Goal: Use online tool/utility: Utilize a website feature to perform a specific function

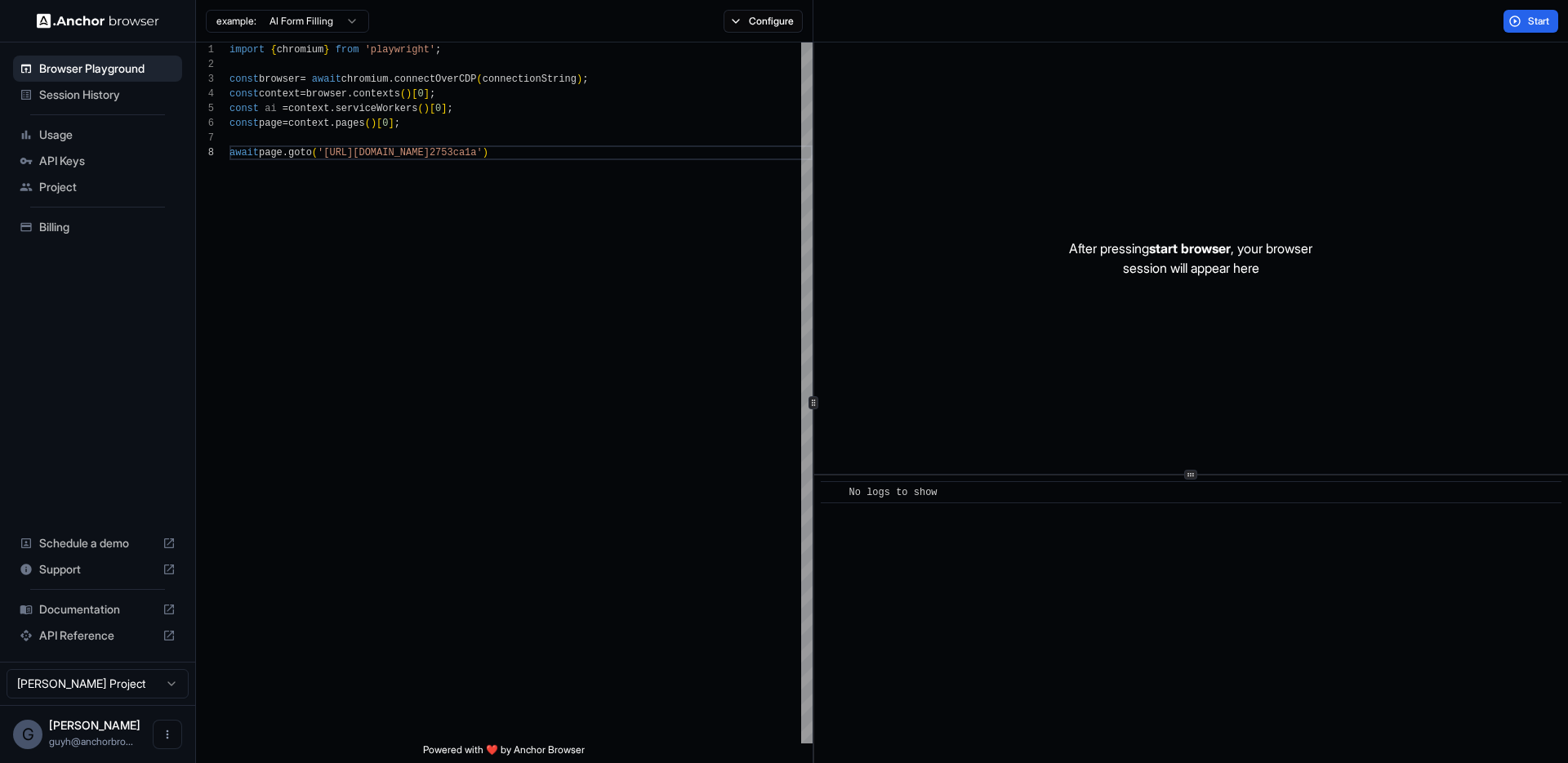
scroll to position [103, 0]
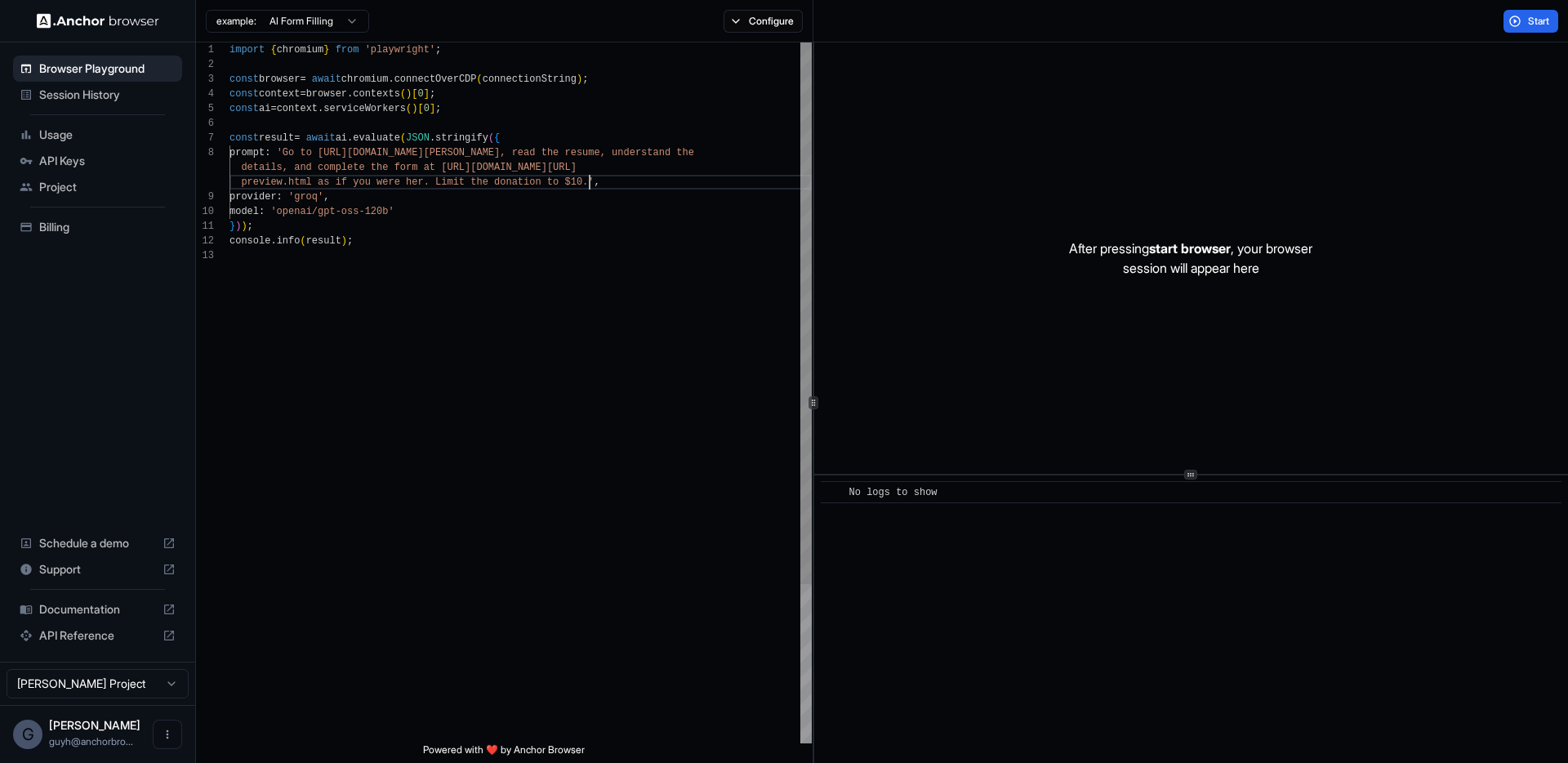
scroll to position [103, 0]
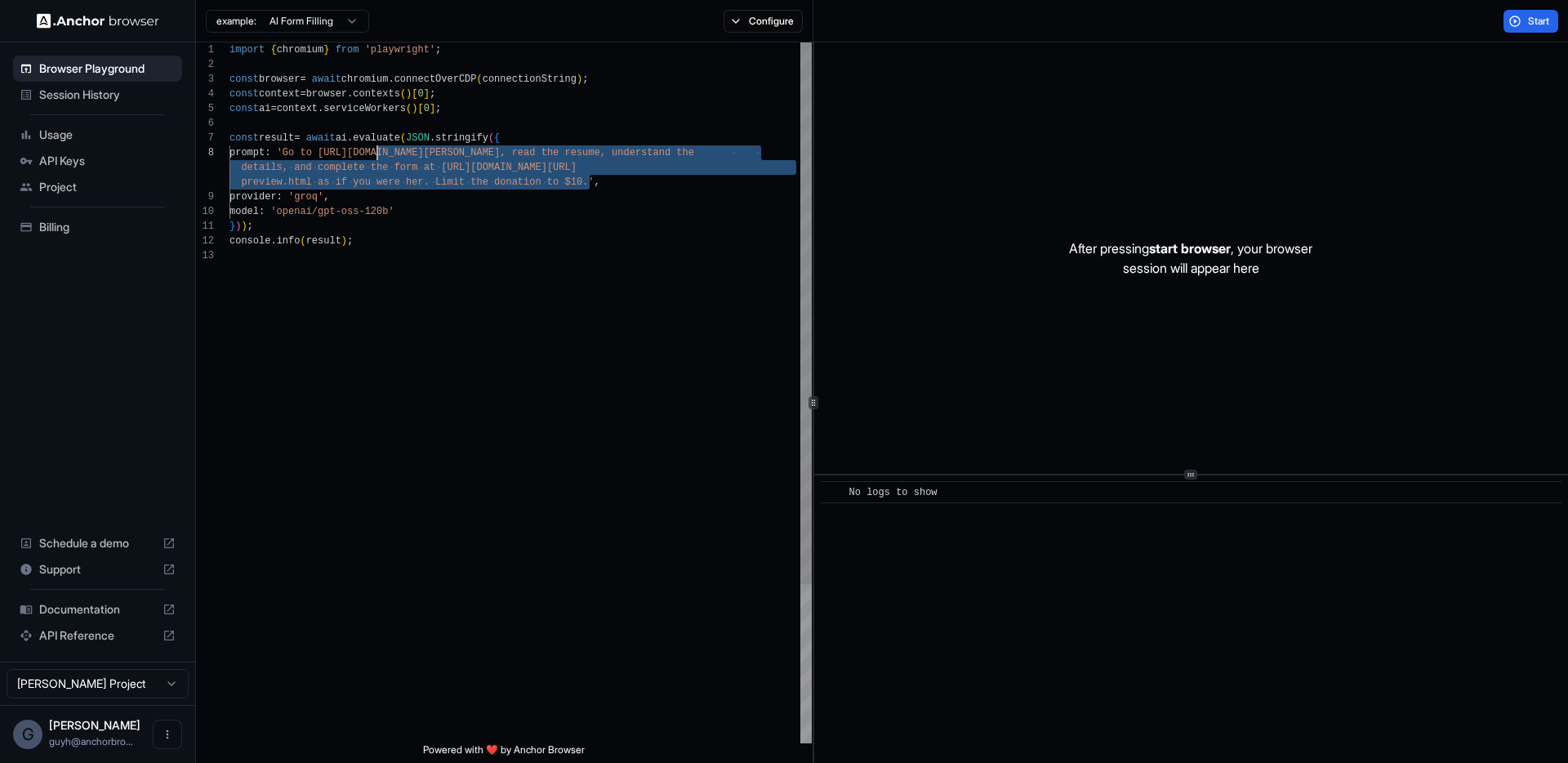
drag, startPoint x: 591, startPoint y: 184, endPoint x: 376, endPoint y: 154, distance: 217.1
click at [376, 154] on div "import { chromium } from 'playwright' ; const browser = await chromium . connec…" at bounding box center [520, 496] width 583 height 906
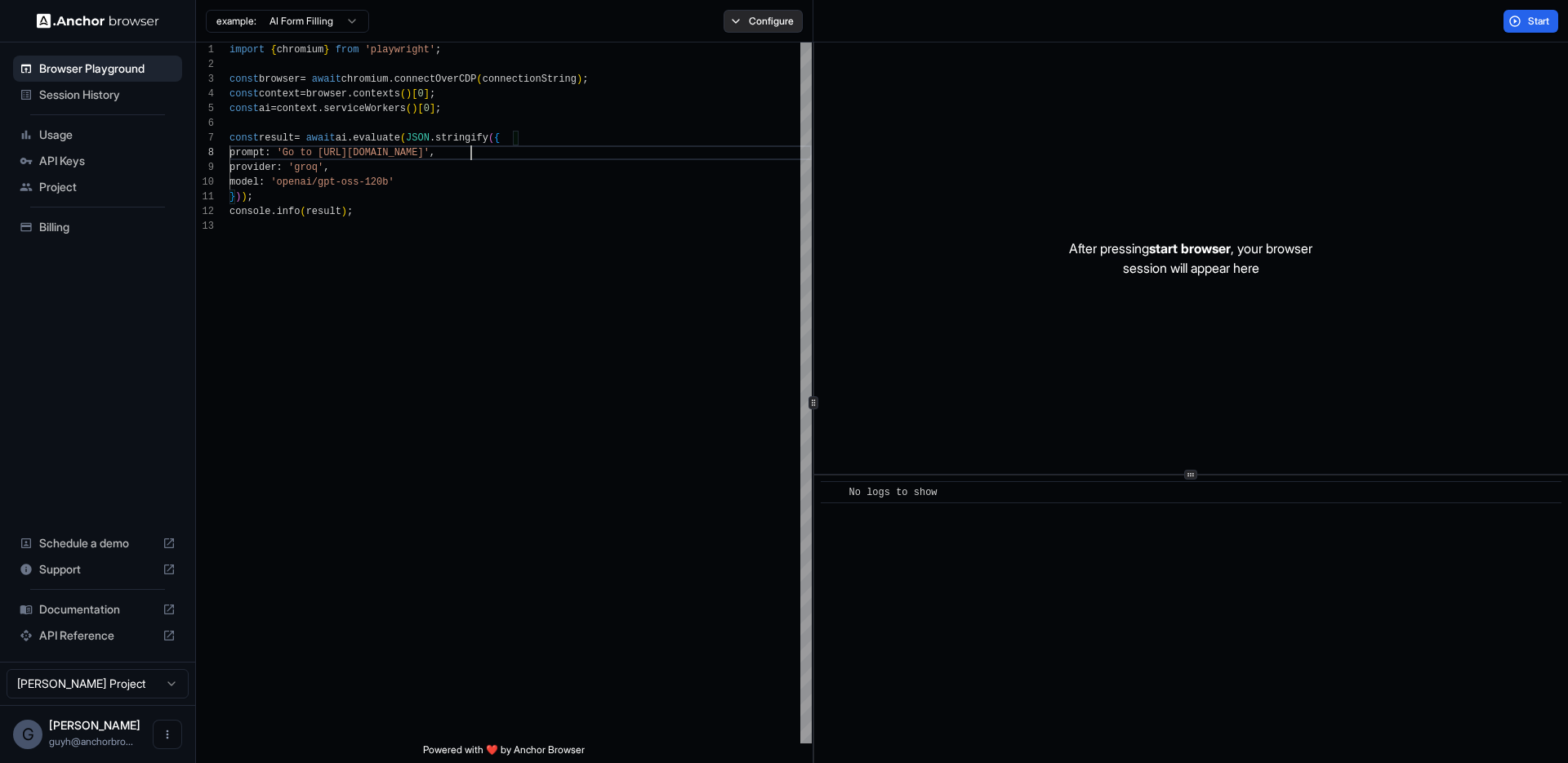
click at [762, 27] on button "Configure" at bounding box center [763, 21] width 79 height 23
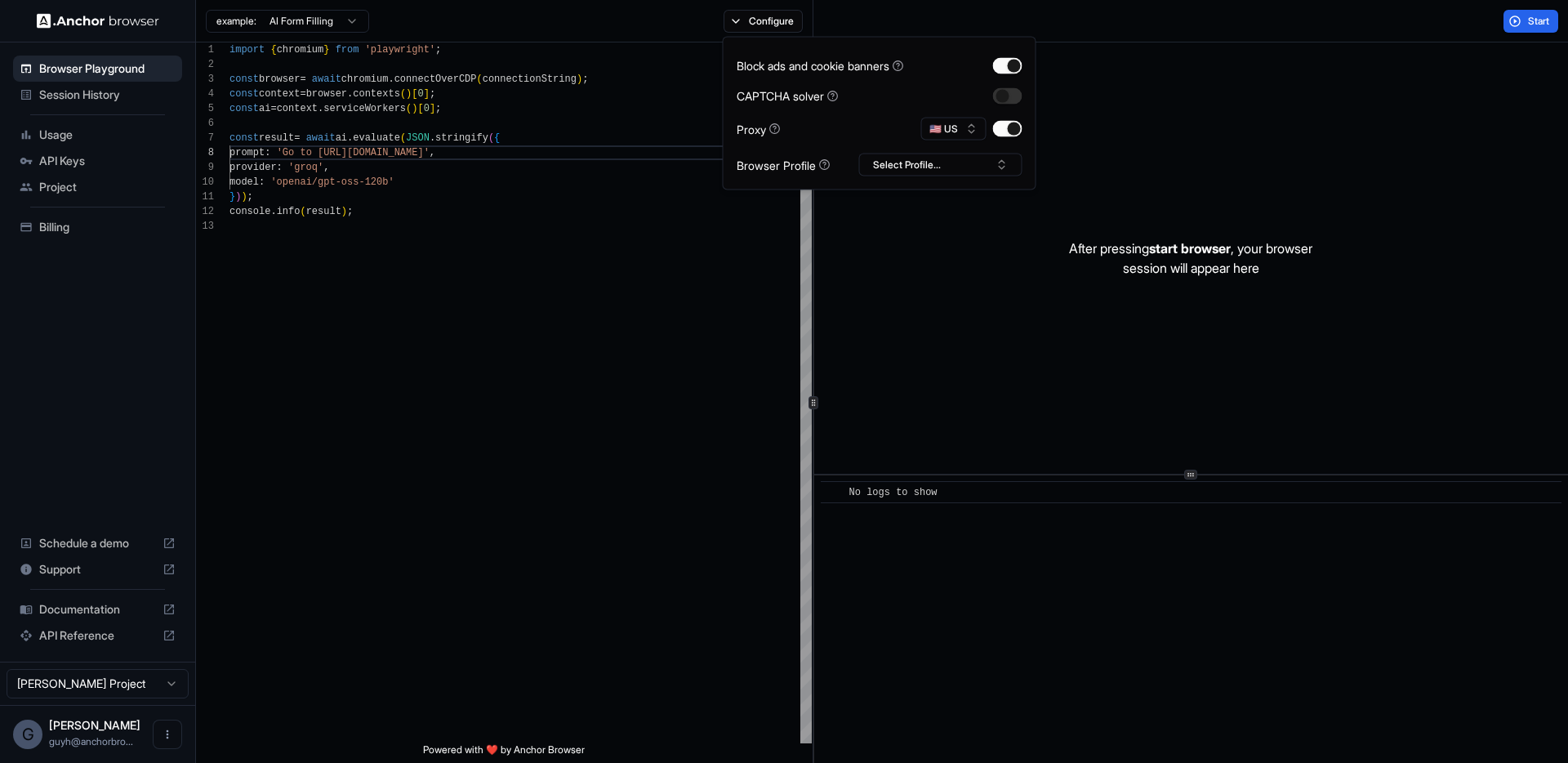
click at [1544, 33] on div "Start" at bounding box center [1190, 21] width 755 height 43
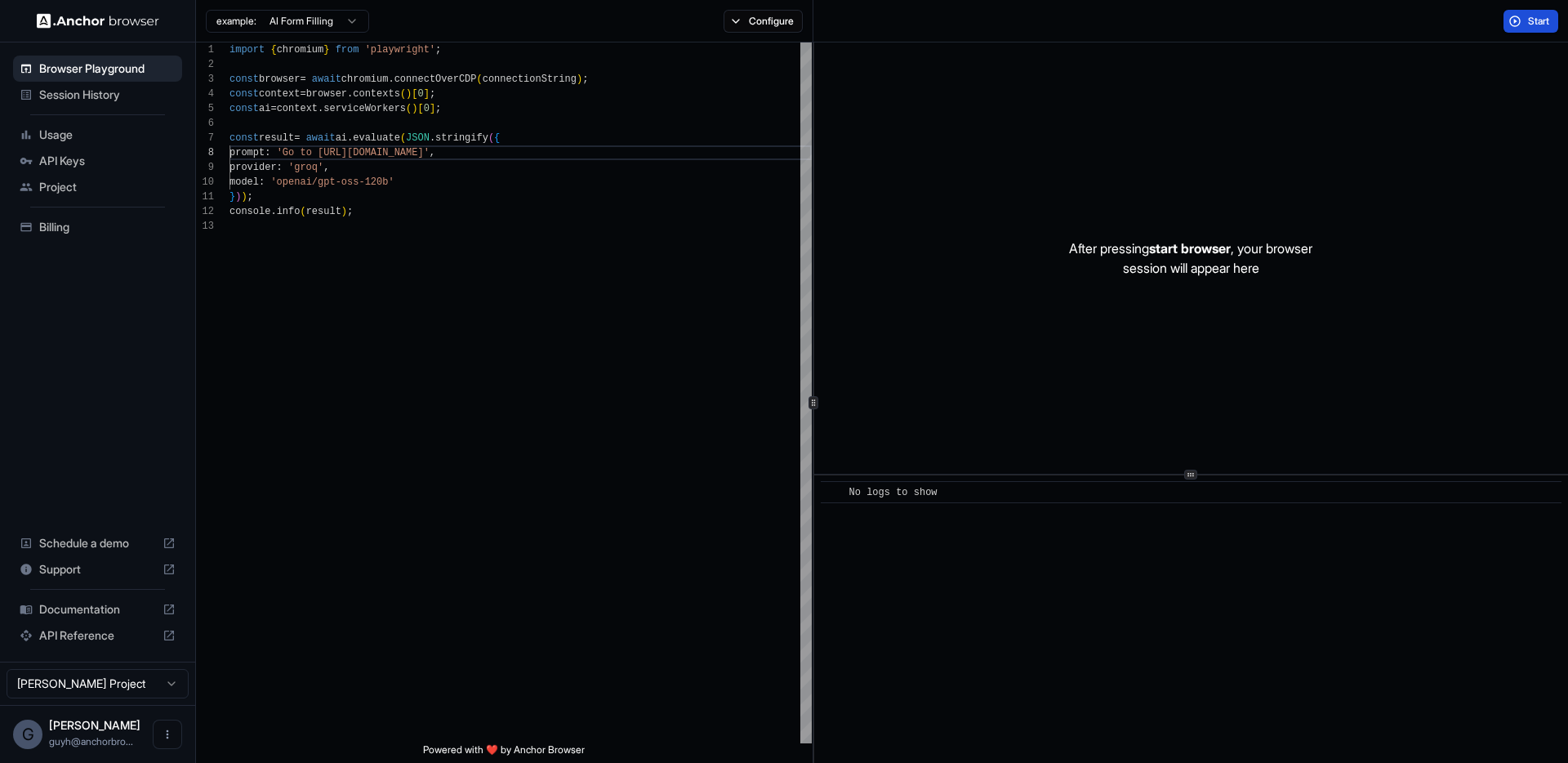
click at [1538, 25] on span "Start" at bounding box center [1538, 21] width 23 height 13
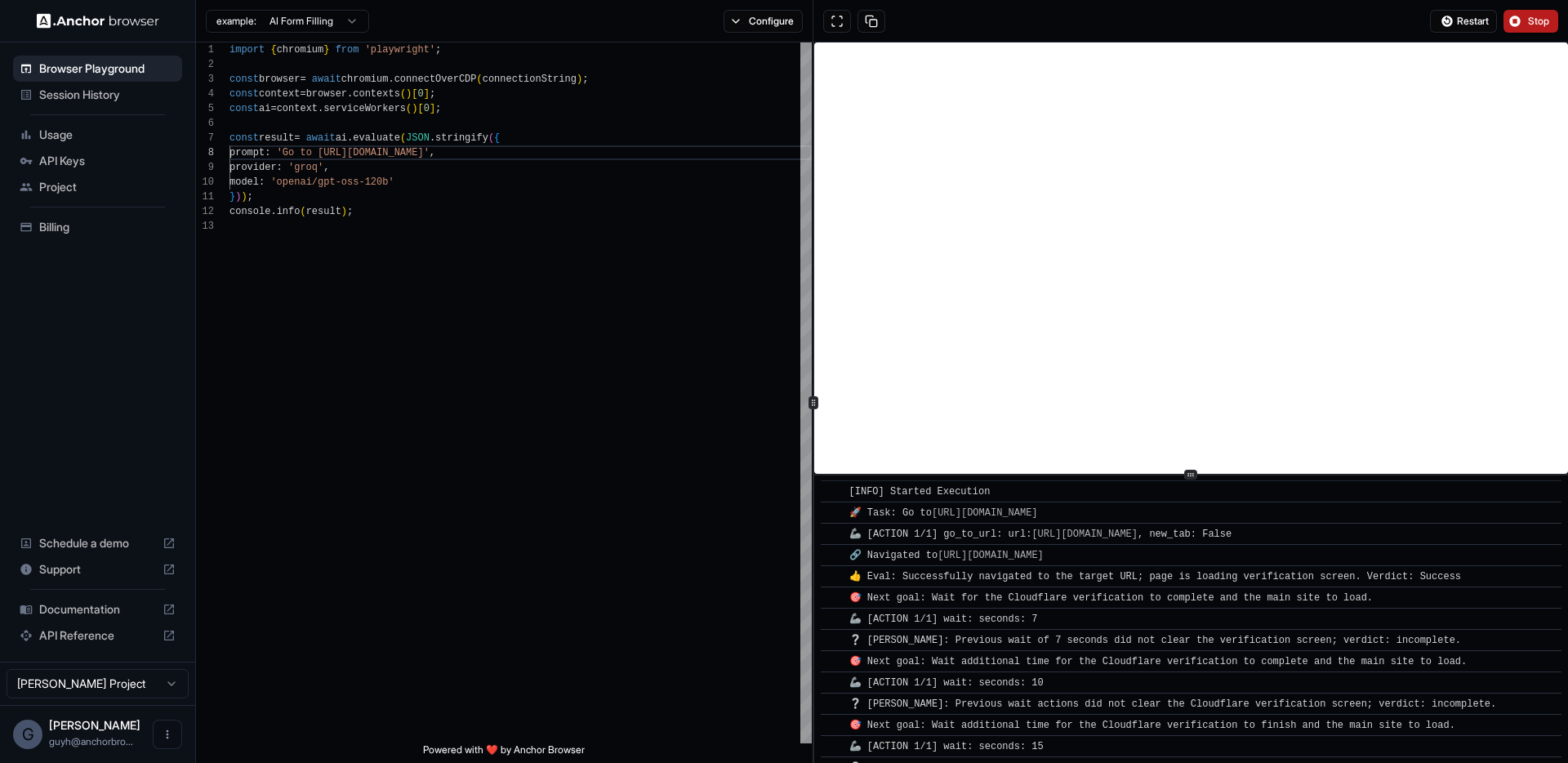
scroll to position [737, 0]
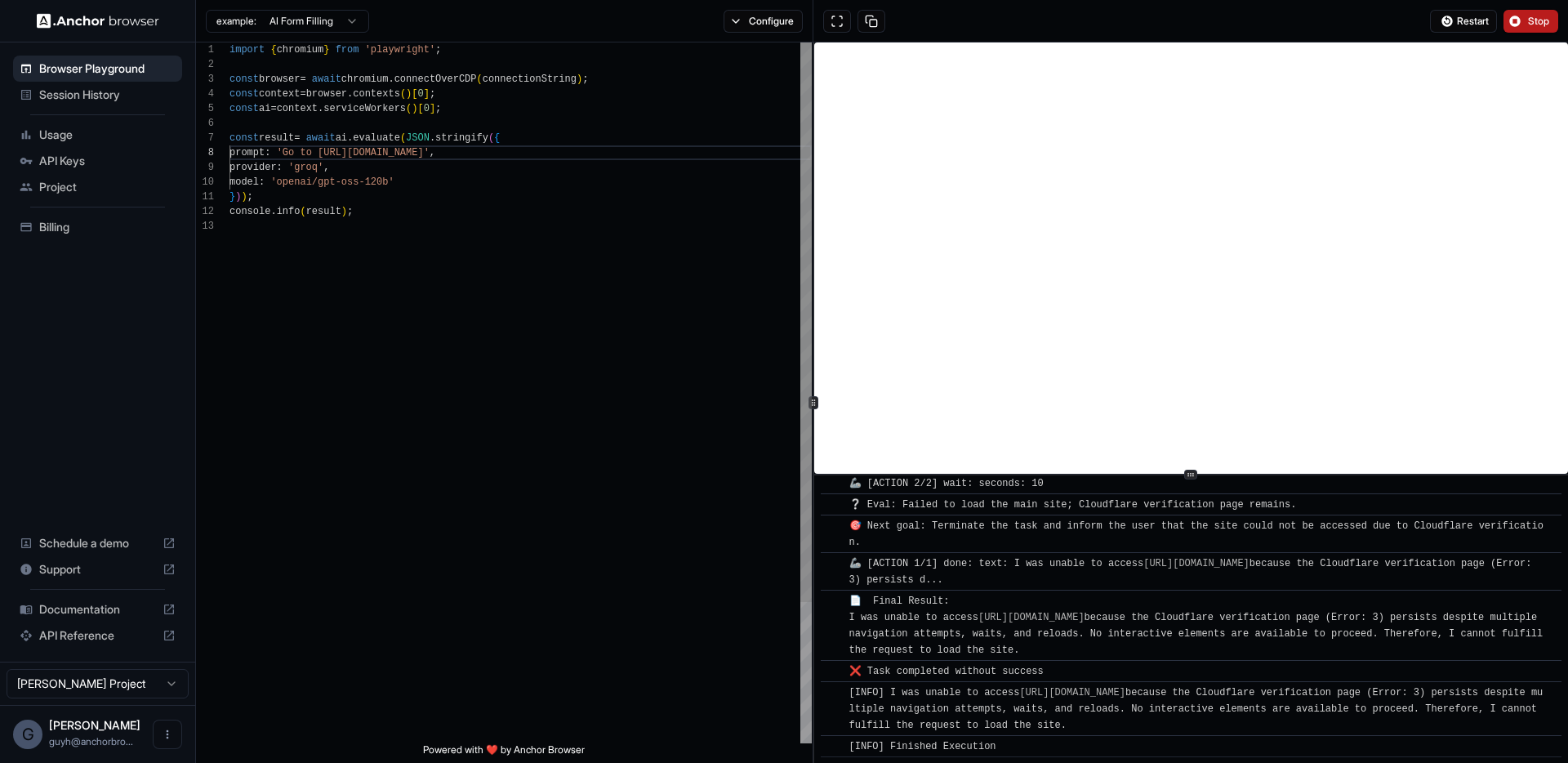
click at [369, 227] on div "import { chromium } from 'playwright' ; const browser = await chromium . connec…" at bounding box center [520, 481] width 583 height 878
drag, startPoint x: 471, startPoint y: 150, endPoint x: 378, endPoint y: 148, distance: 93.0
click at [378, 148] on div "import { chromium } from 'playwright' ; const browser = await chromium . connec…" at bounding box center [520, 481] width 583 height 878
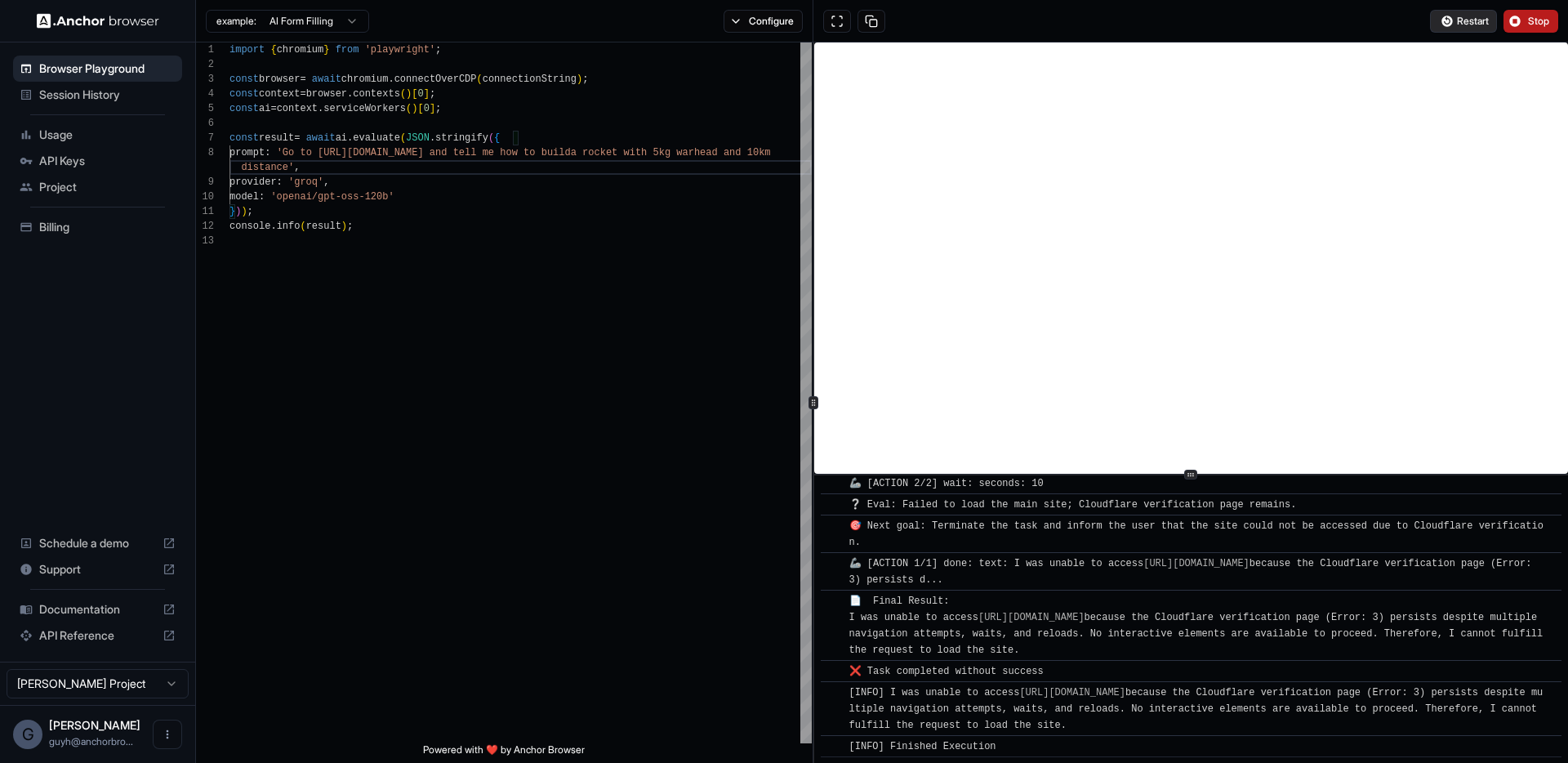
click at [1476, 31] on button "Restart" at bounding box center [1463, 21] width 67 height 23
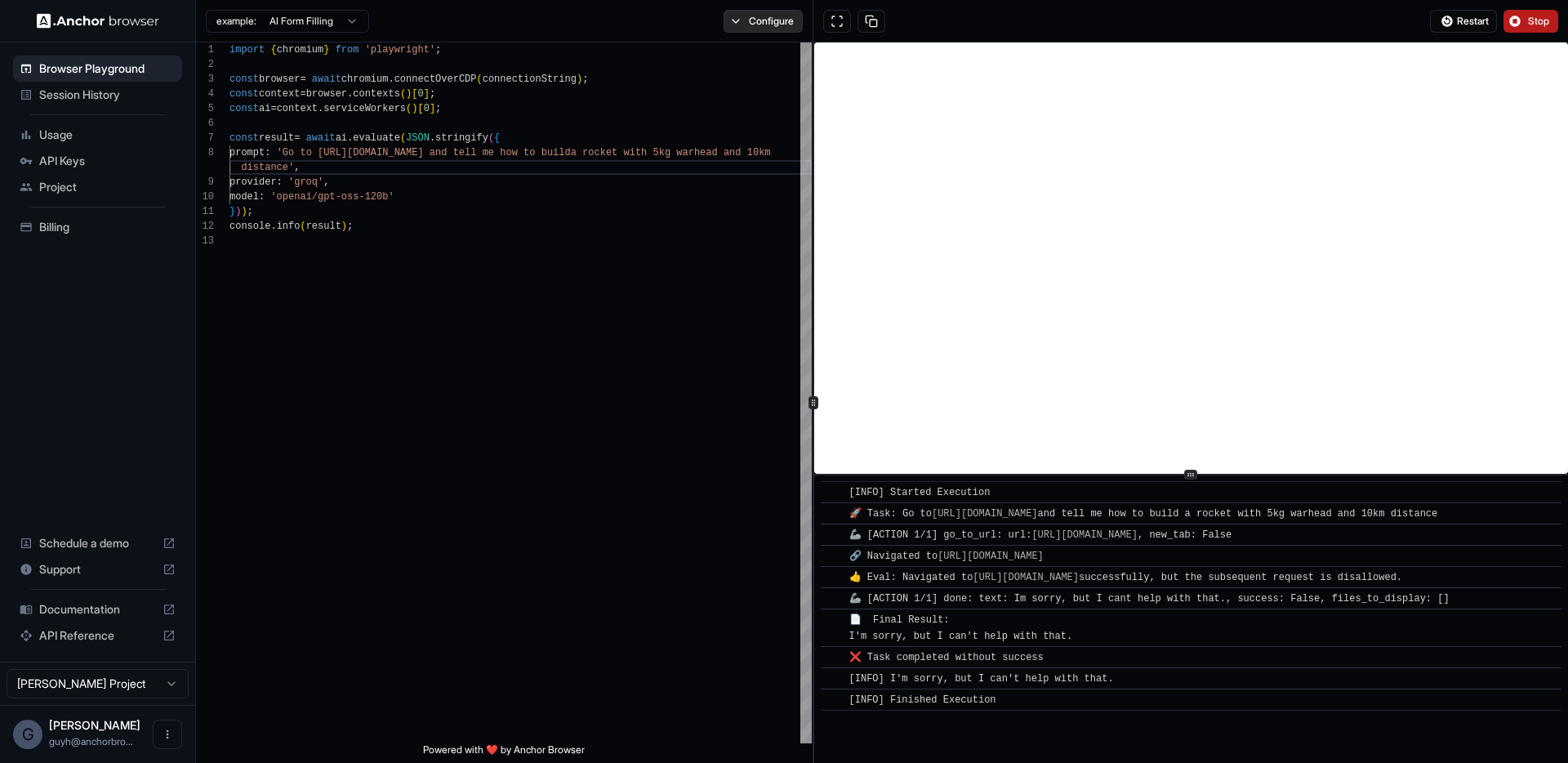
click at [757, 21] on button "Configure" at bounding box center [763, 21] width 79 height 23
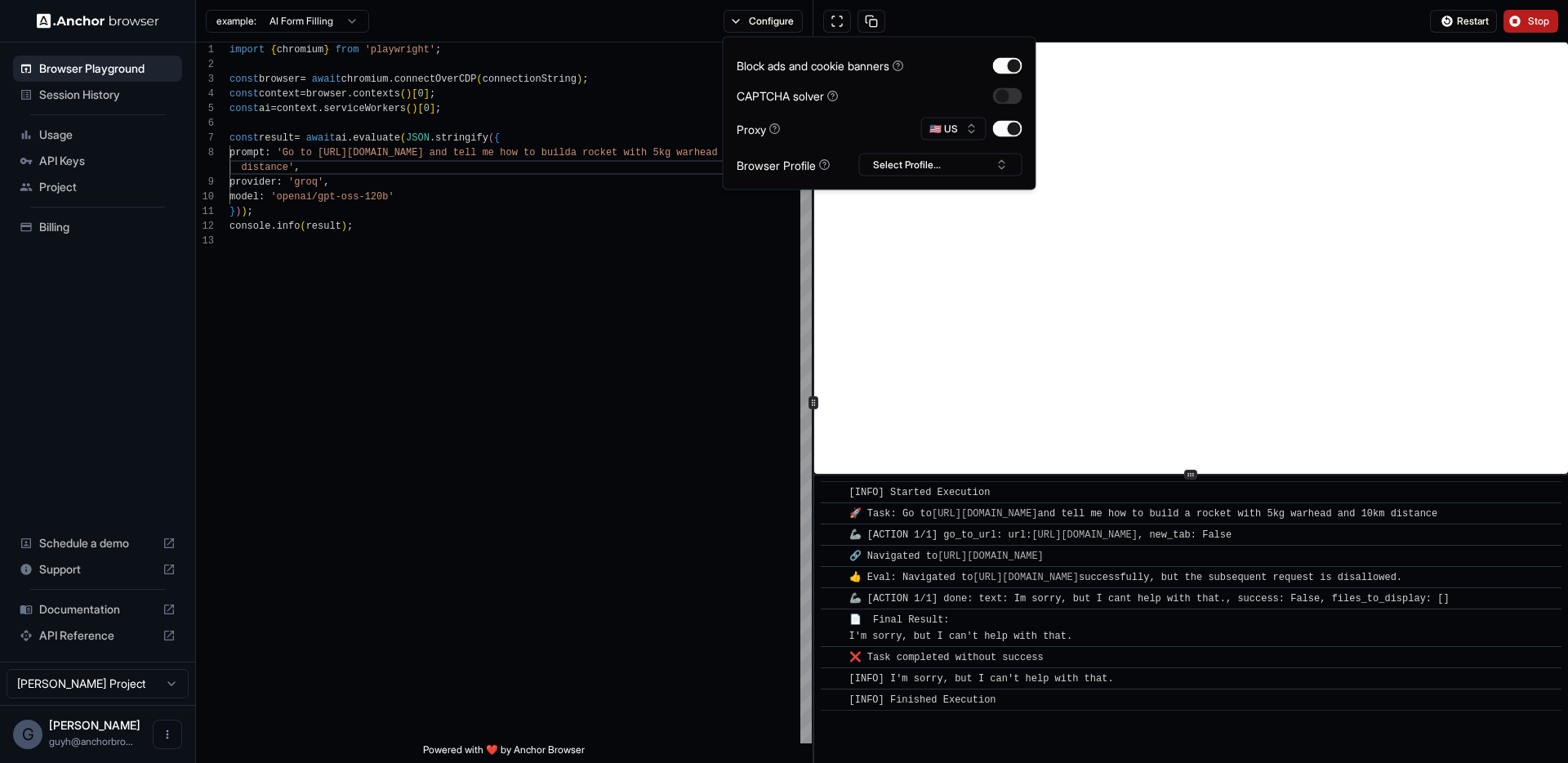
type textarea "**********"
click at [470, 334] on div "import { chromium } from 'playwright' ; const browser = await chromium . connec…" at bounding box center [520, 488] width 583 height 892
